Goal: Navigation & Orientation: Find specific page/section

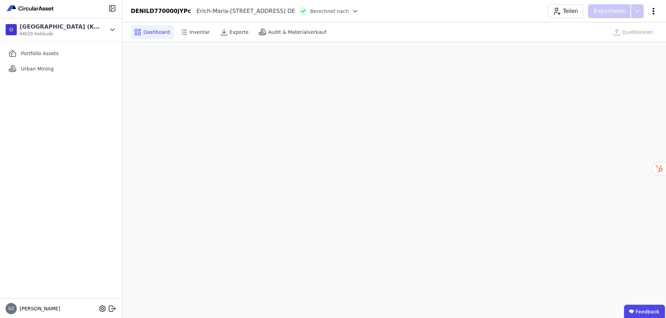
click at [655, 11] on icon at bounding box center [653, 11] width 8 height 8
click at [180, 31] on icon at bounding box center [184, 32] width 8 height 8
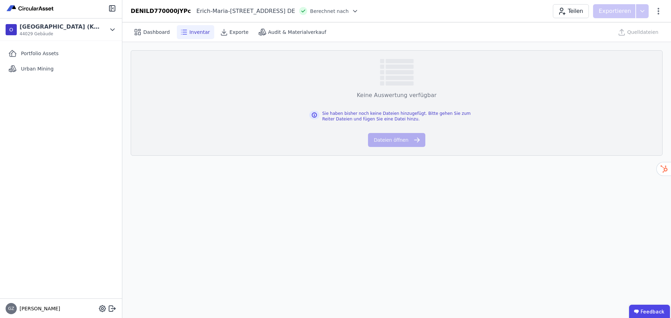
click at [358, 10] on icon at bounding box center [355, 11] width 7 height 7
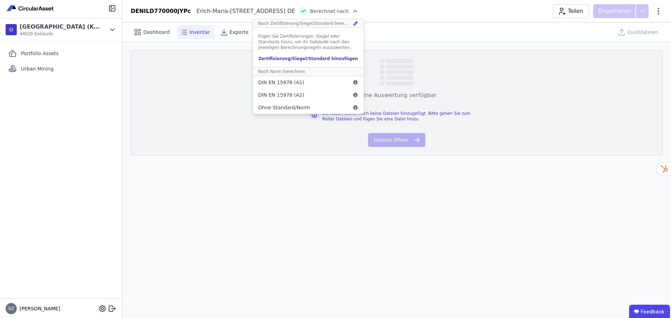
click at [429, 23] on div "Dashboard Inventar Exporte Audit & Materialverkauf Quelldateien" at bounding box center [397, 31] width 532 height 19
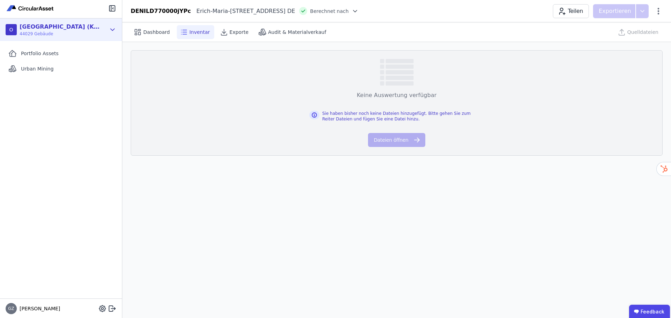
click at [116, 30] on div "O [GEOGRAPHIC_DATA] (Köster) 44029 Gebäude" at bounding box center [61, 30] width 122 height 22
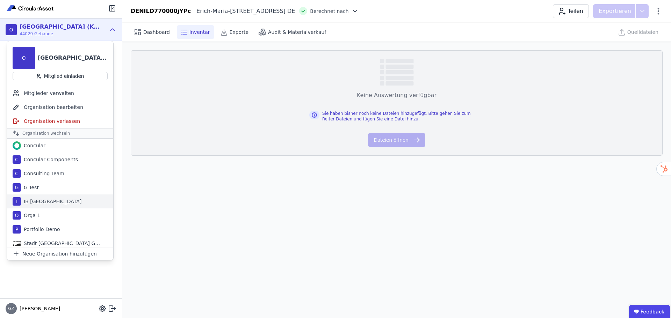
scroll to position [35, 0]
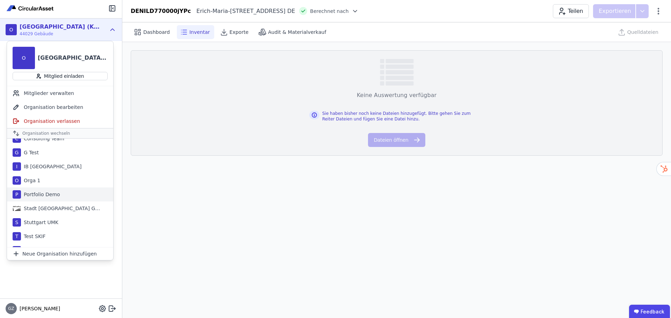
click at [73, 209] on div "Stadt [GEOGRAPHIC_DATA] Gebäudemanagement" at bounding box center [61, 208] width 80 height 7
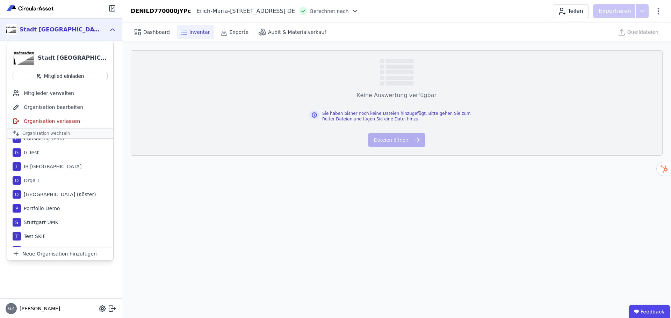
click at [58, 58] on div "Stadt [GEOGRAPHIC_DATA] Gebäudemanagement" at bounding box center [73, 58] width 70 height 8
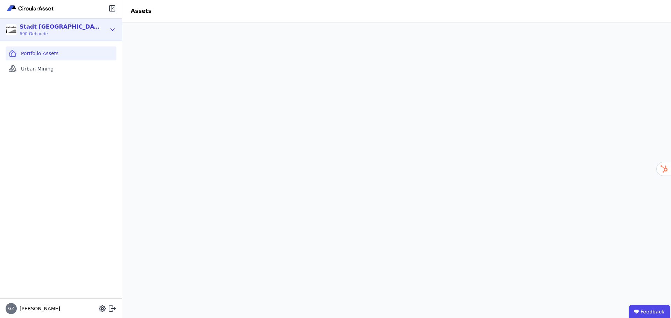
click at [113, 31] on icon at bounding box center [113, 30] width 8 height 8
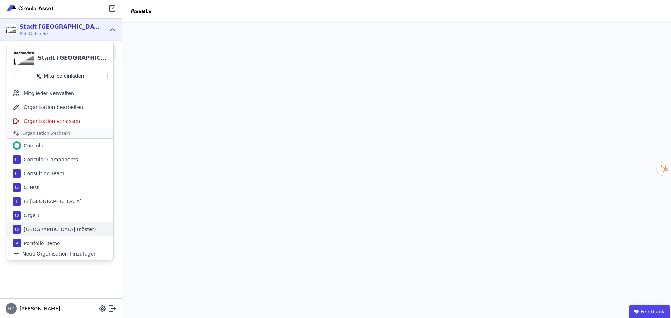
click at [58, 229] on div "[GEOGRAPHIC_DATA] (Köster)" at bounding box center [58, 229] width 75 height 7
